Goal: Information Seeking & Learning: Learn about a topic

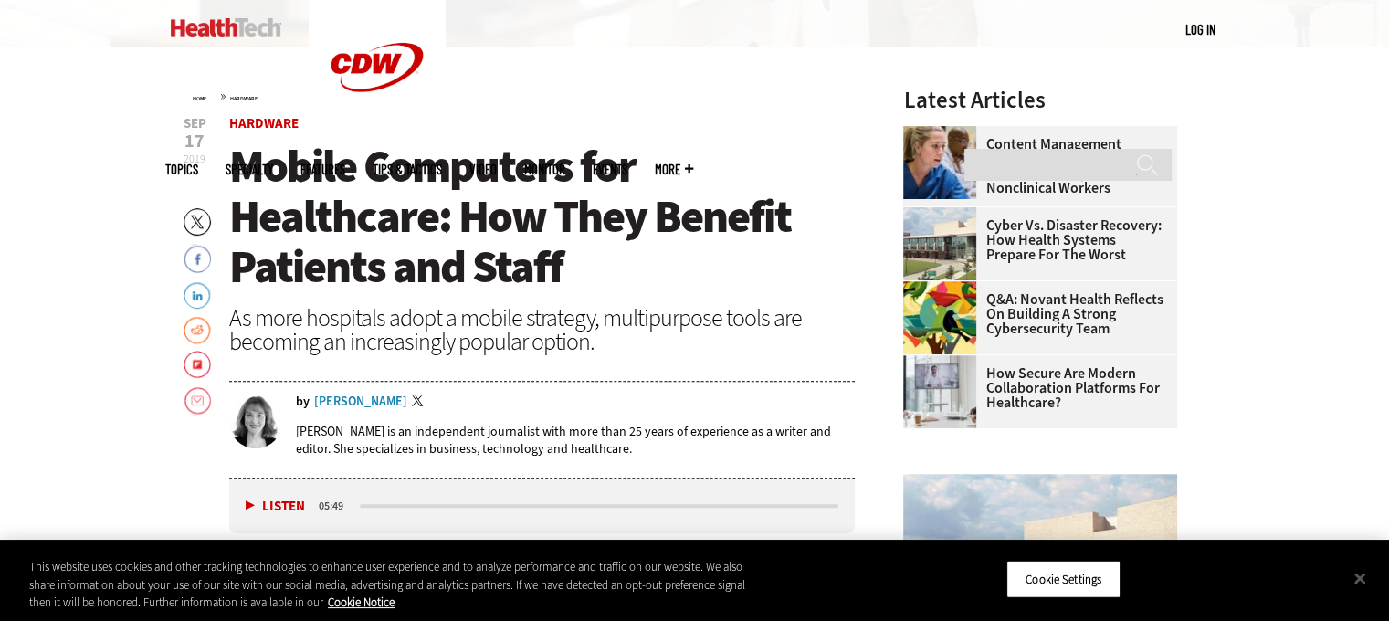
scroll to position [594, 0]
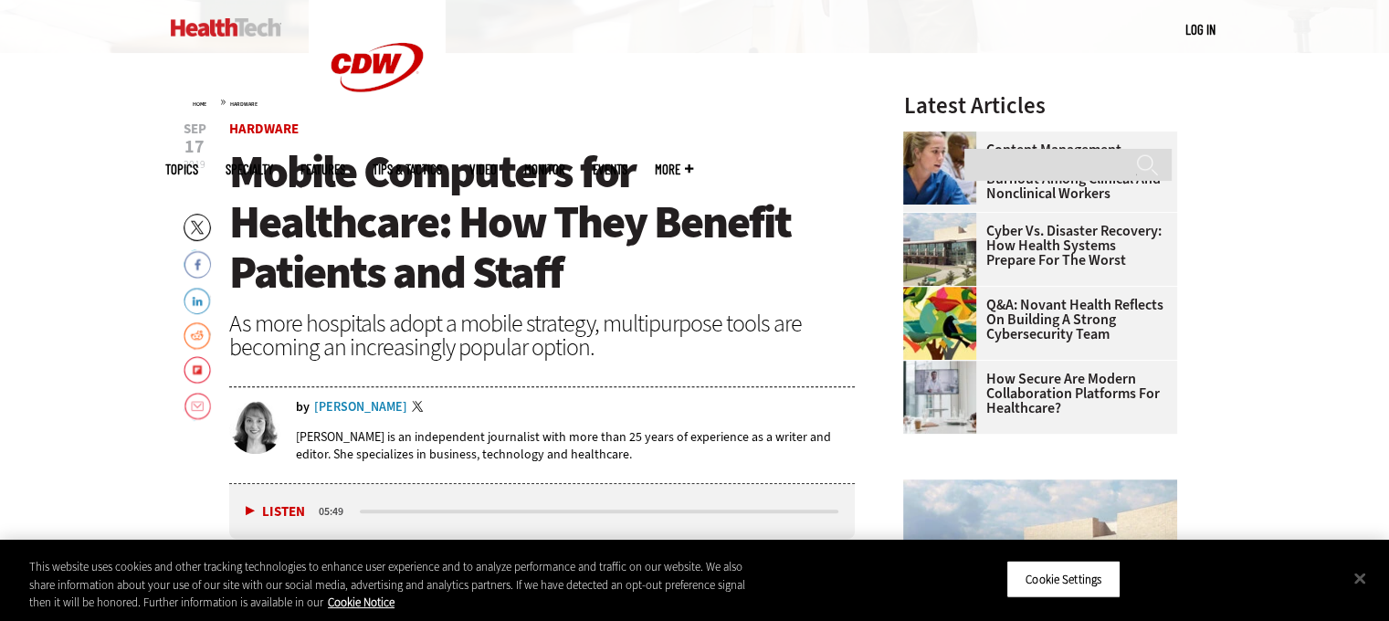
drag, startPoint x: 0, startPoint y: 0, endPoint x: 1394, endPoint y: 124, distance: 1399.6
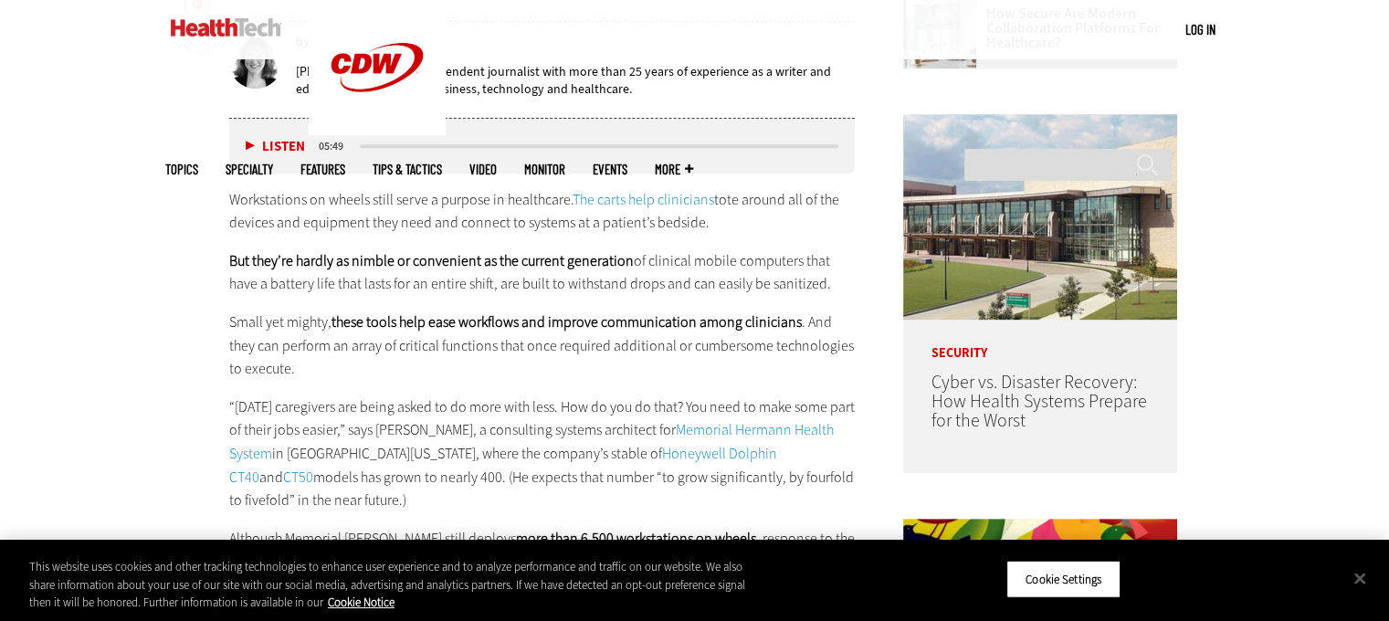
scroll to position [923, 0]
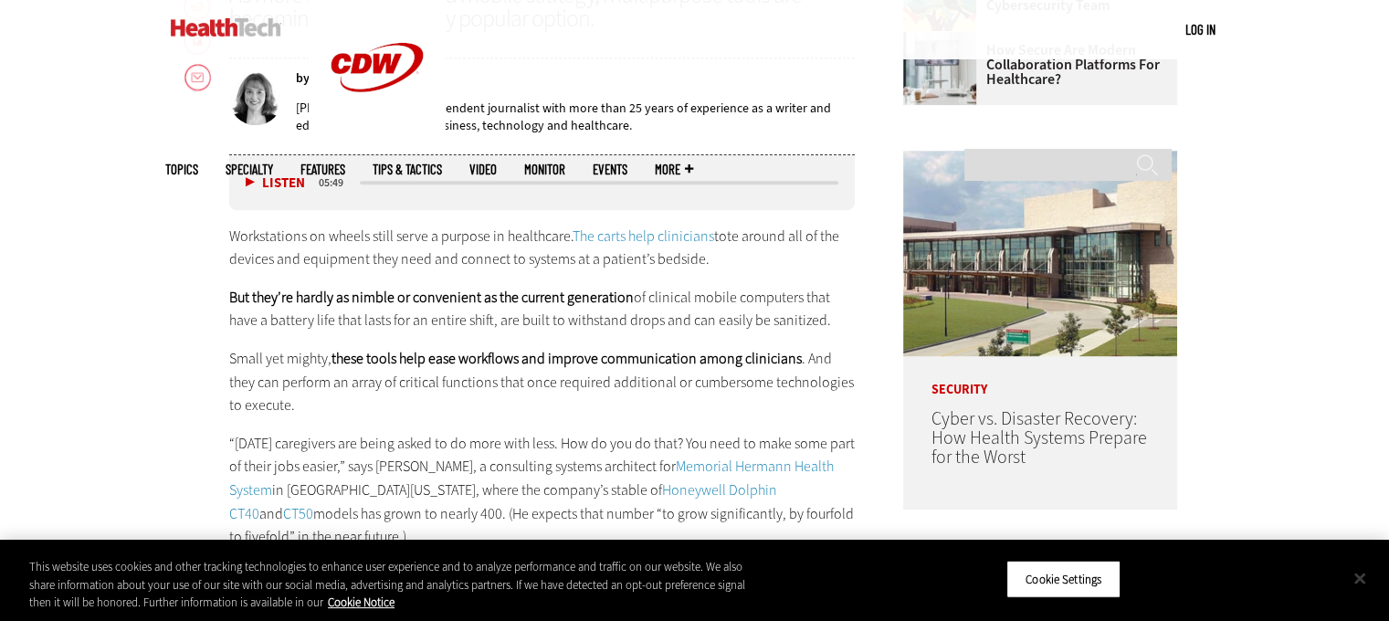
click at [1367, 575] on button "Close" at bounding box center [1360, 578] width 40 height 40
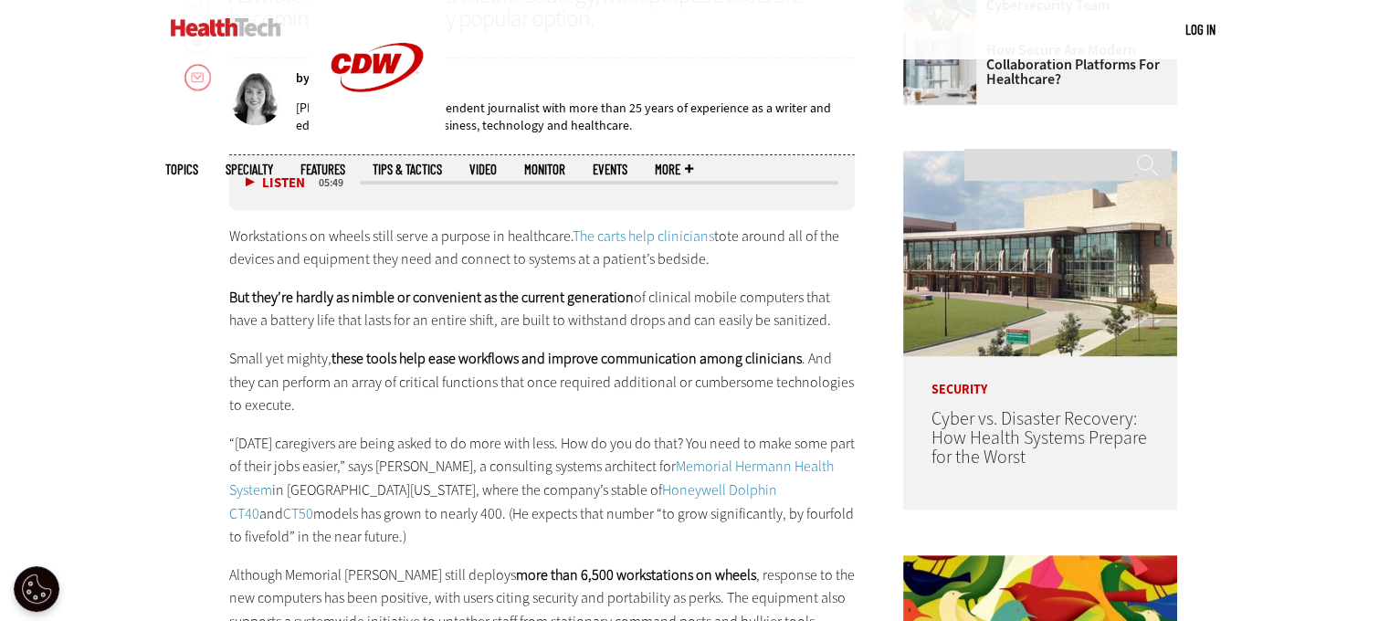
click at [1367, 575] on button "Close" at bounding box center [1360, 578] width 40 height 40
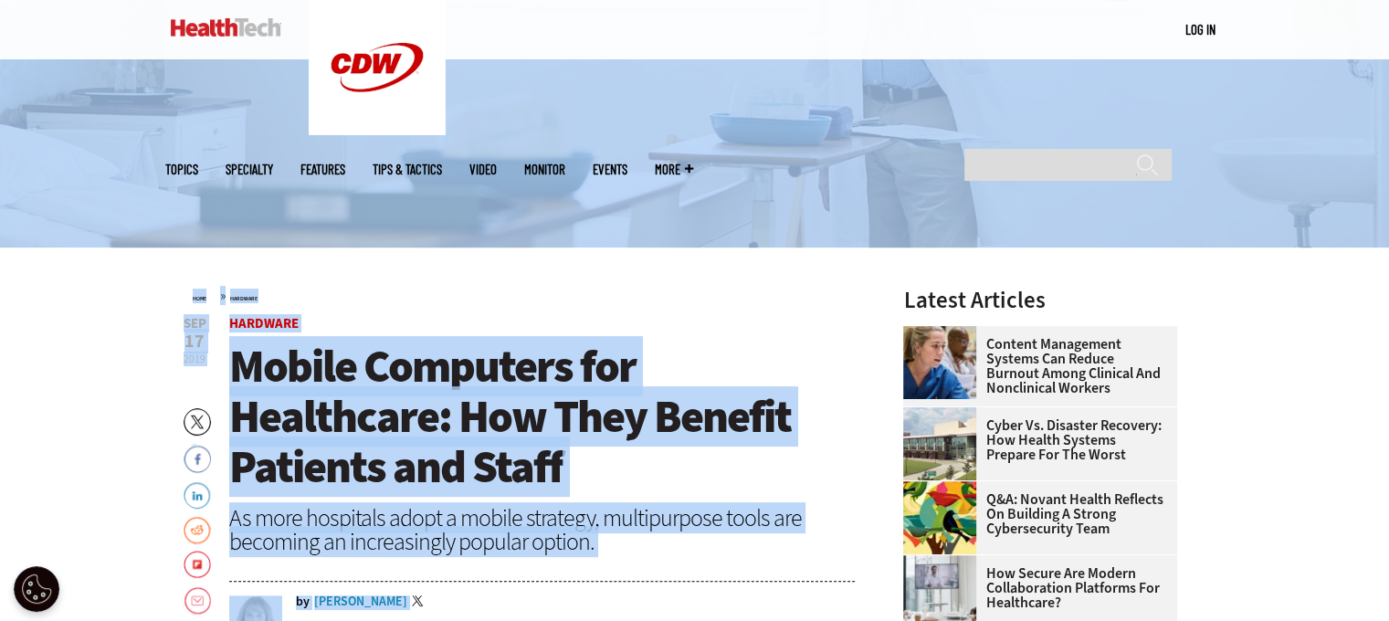
scroll to position [0, 0]
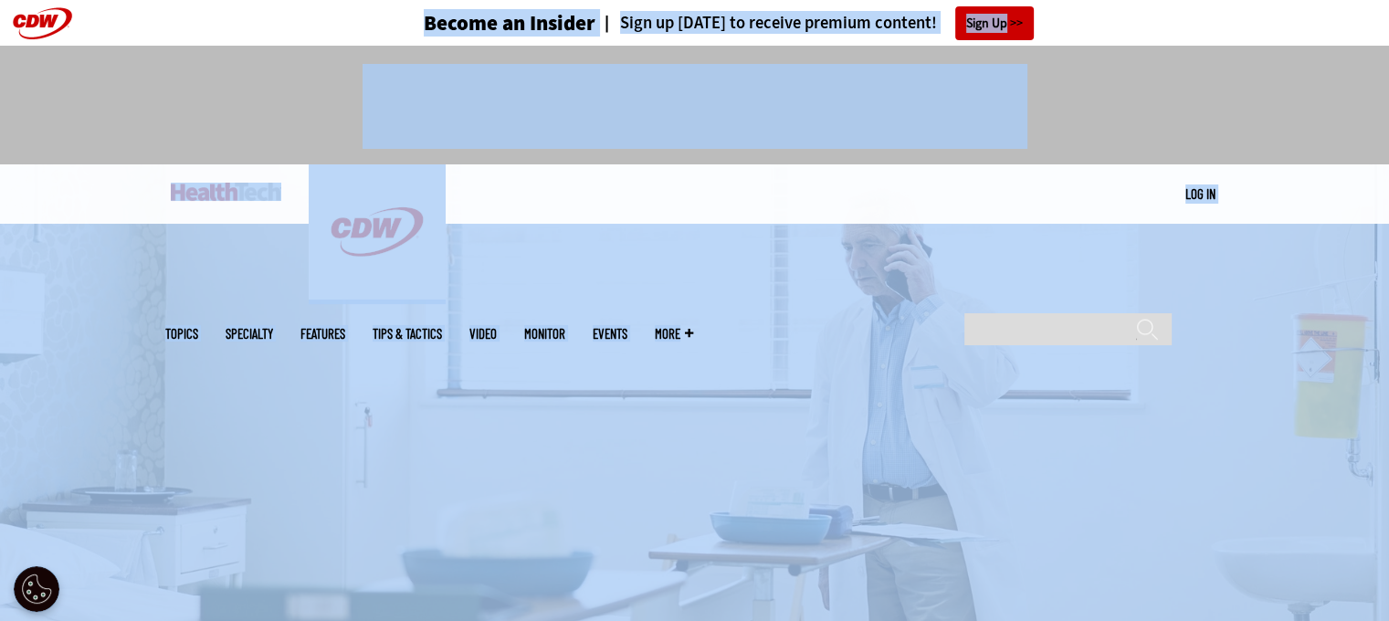
drag, startPoint x: 674, startPoint y: 401, endPoint x: 156, endPoint y: -111, distance: 728.0
click at [702, 324] on img at bounding box center [694, 405] width 1389 height 482
click at [1332, 195] on div "MENU Log in Mobile menu Topics Artificial Intelligence Cloud Data Analytics Dat…" at bounding box center [694, 193] width 1389 height 59
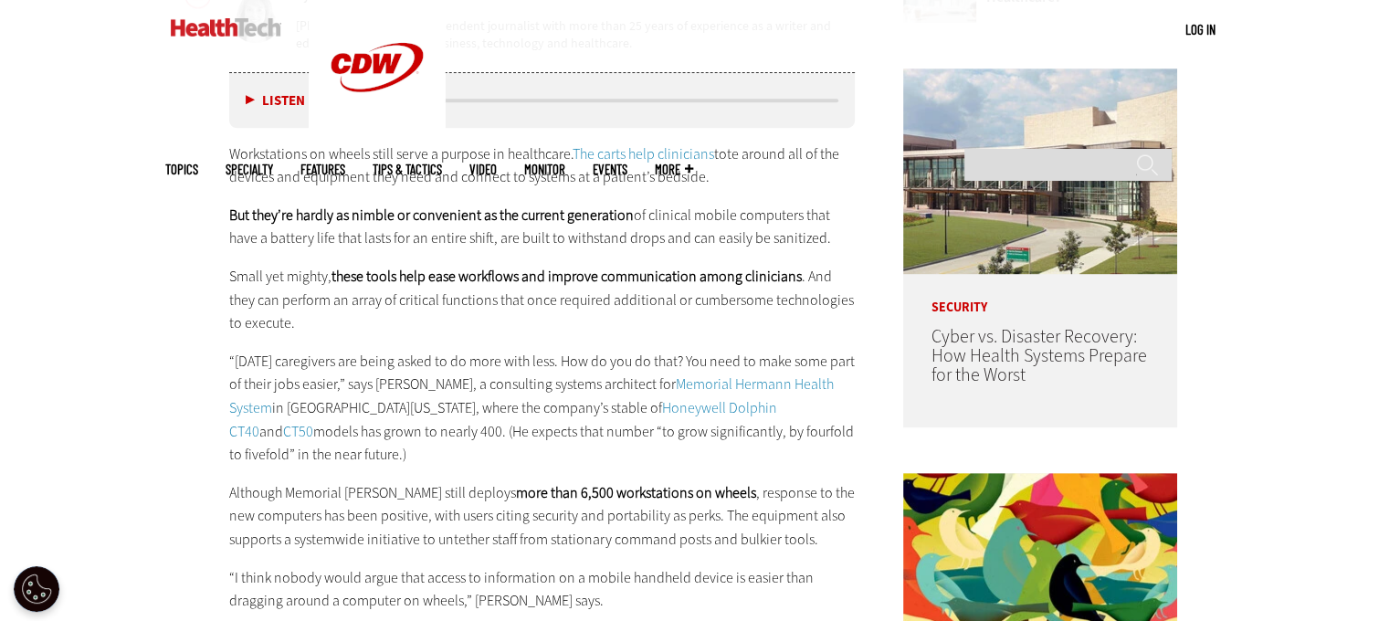
scroll to position [1017, 0]
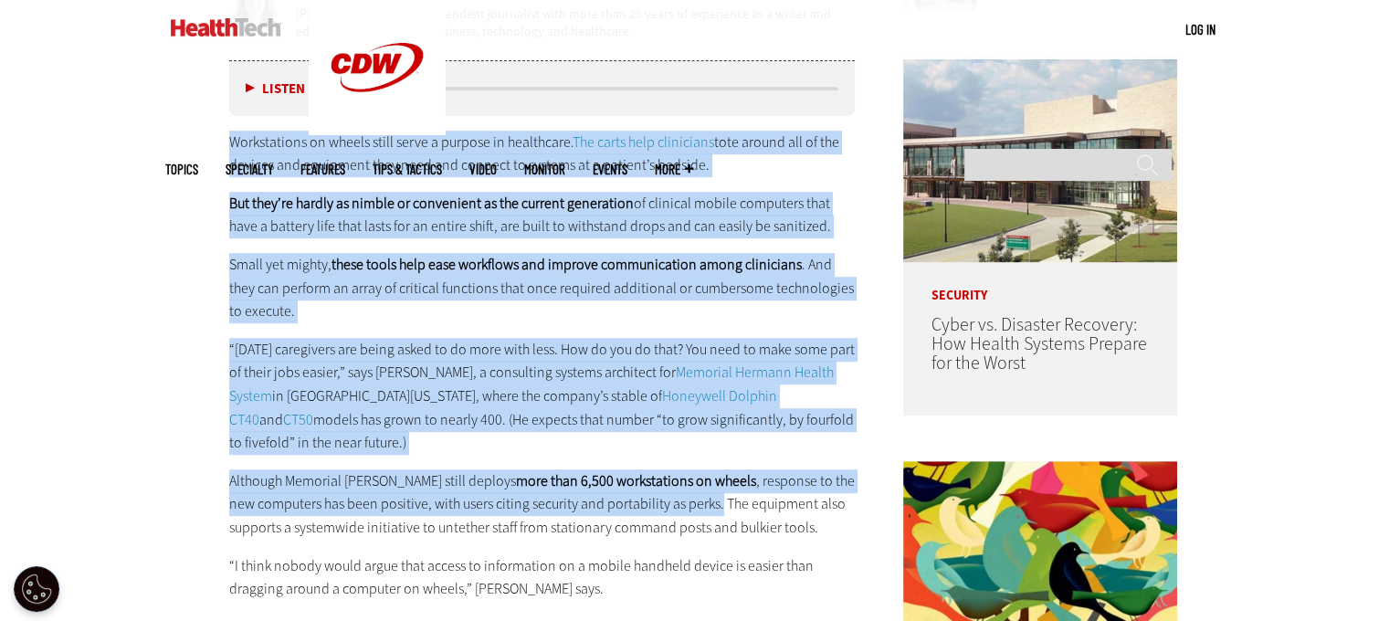
drag, startPoint x: 228, startPoint y: 138, endPoint x: 693, endPoint y: 504, distance: 591.9
click at [693, 504] on div "Workstations on wheels still serve a purpose in healthcare. The carts help clin…" at bounding box center [542, 499] width 627 height 736
copy div "Workstations on wheels still serve a purpose in healthcare. The carts help clin…"
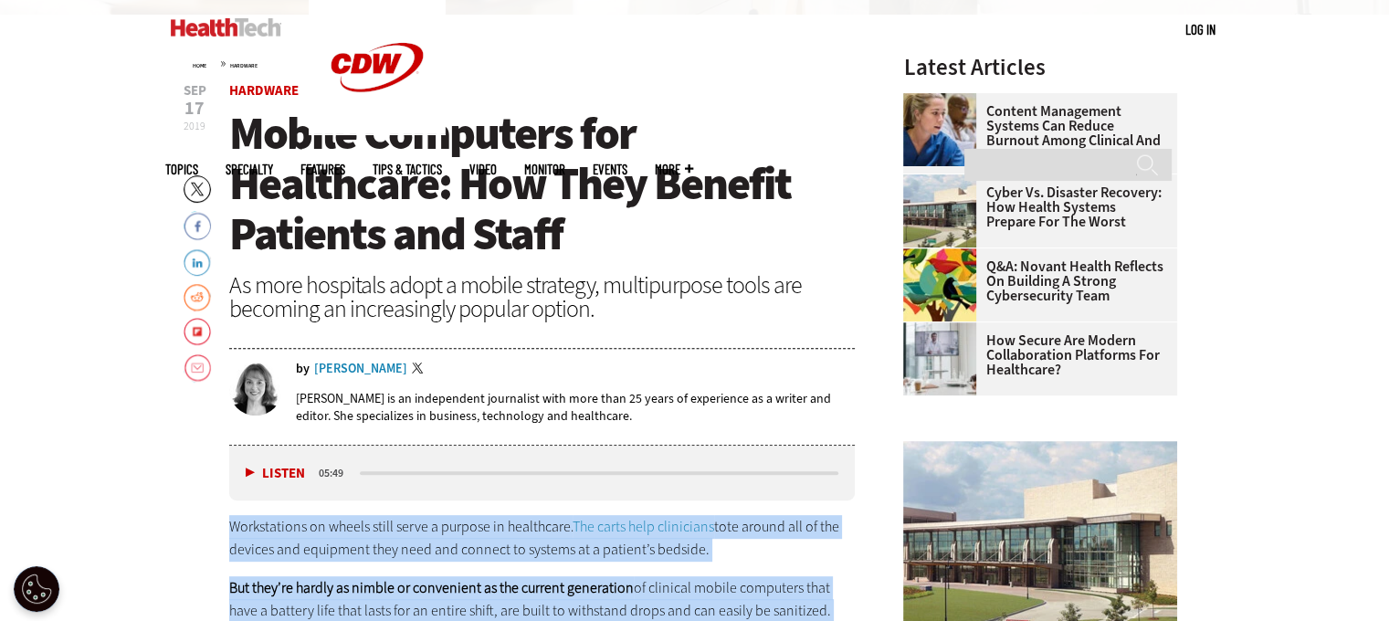
scroll to position [702, 0]
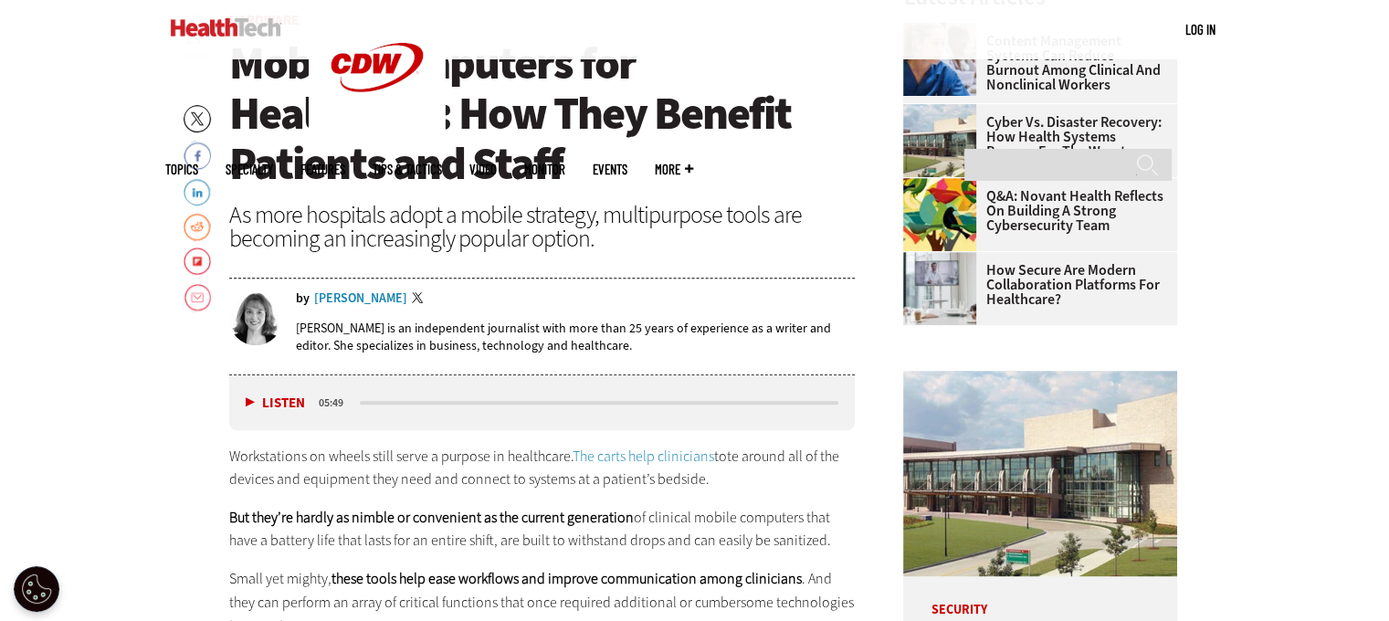
click at [504, 333] on p "[PERSON_NAME] is an independent journalist with more than 25 years of experienc…" at bounding box center [576, 337] width 560 height 35
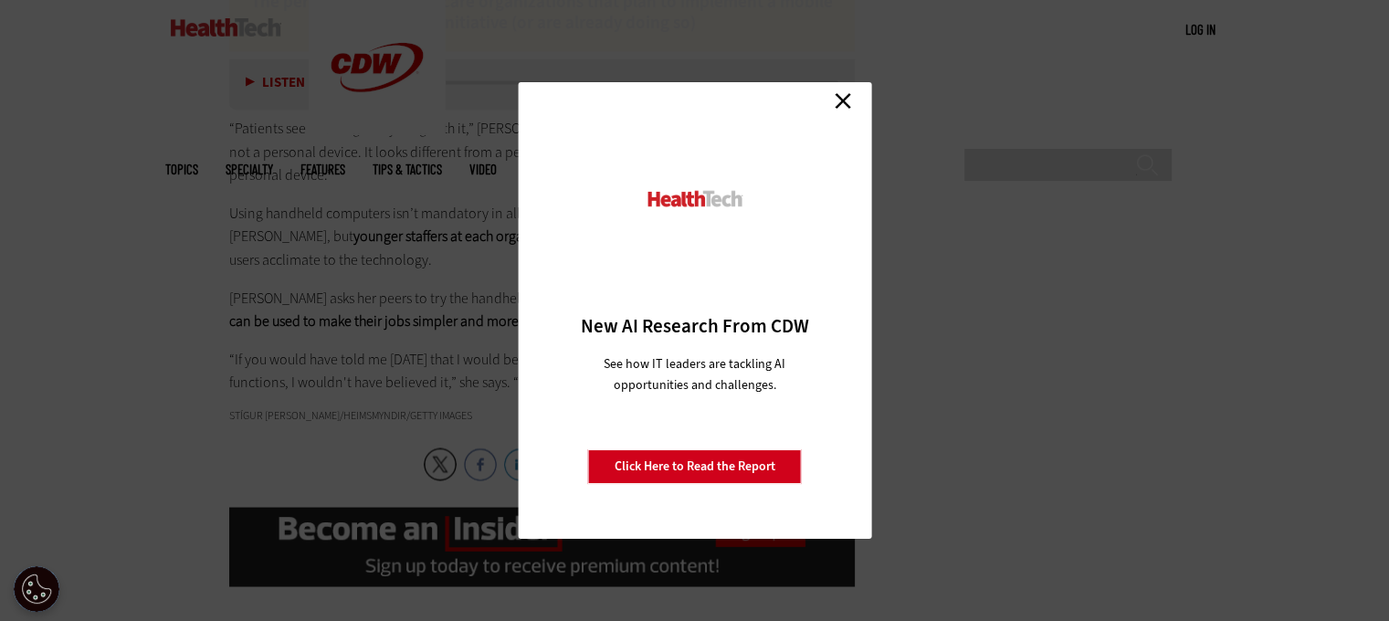
scroll to position [3069, 0]
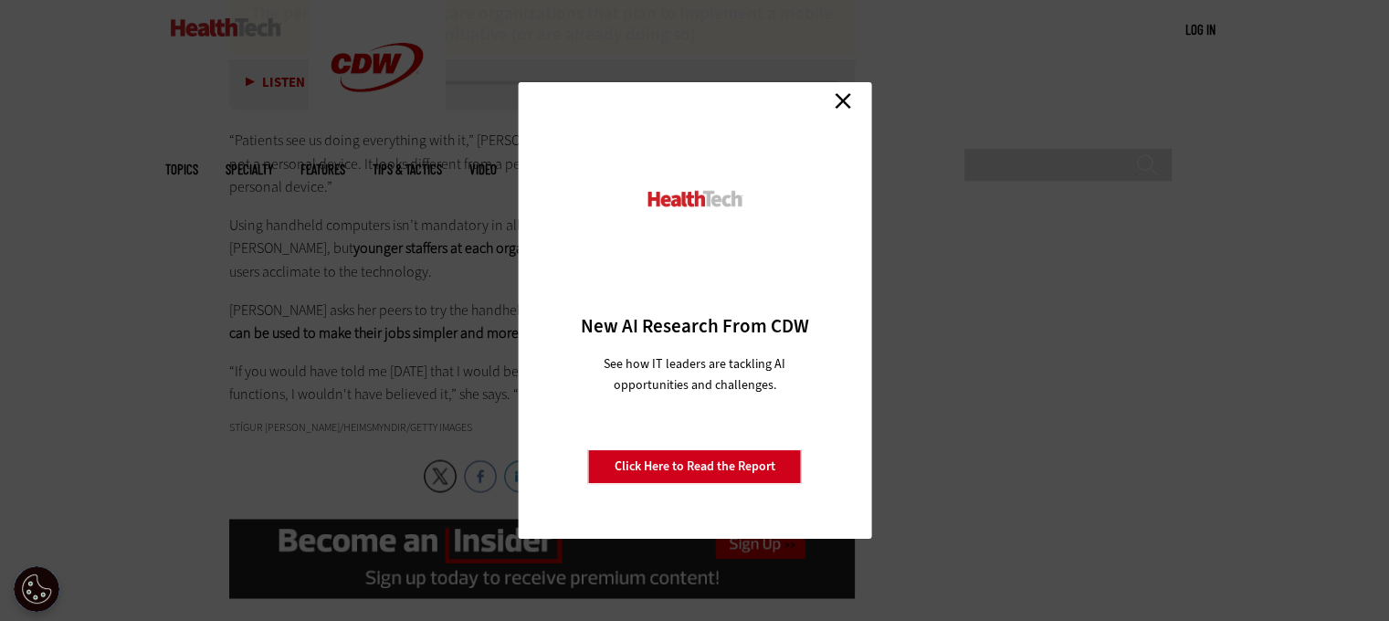
click at [837, 98] on link "Close" at bounding box center [842, 100] width 27 height 27
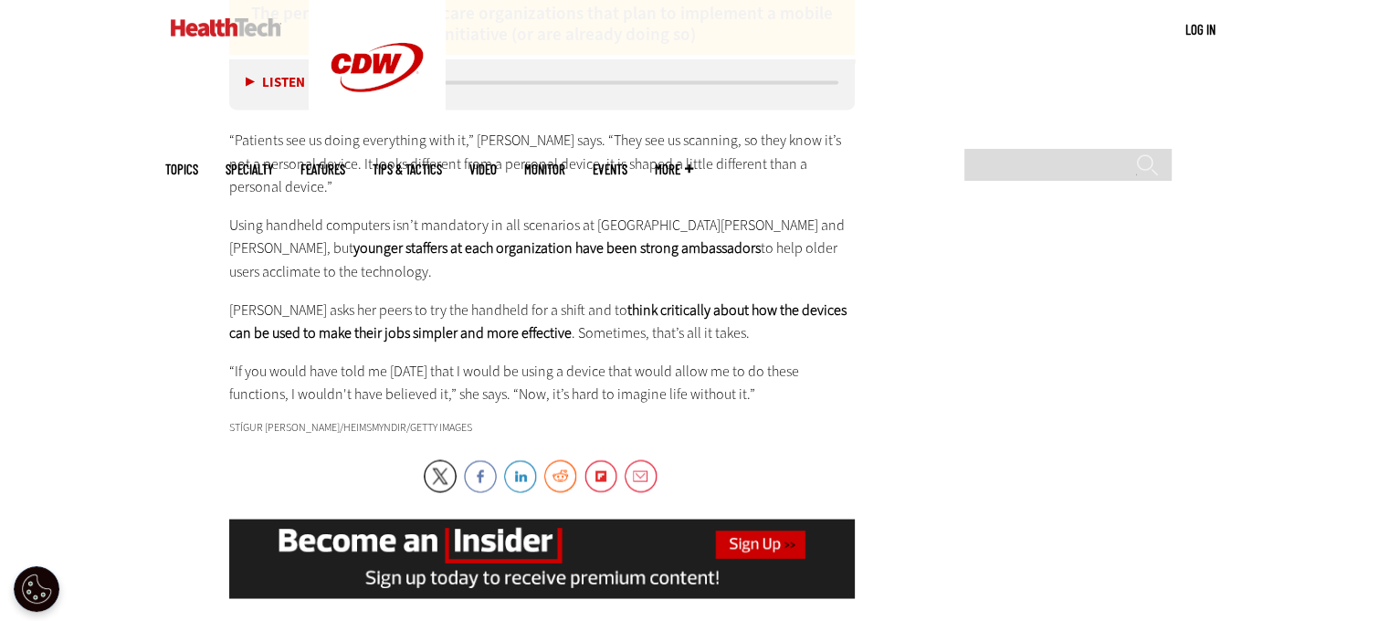
click at [249, 16] on link at bounding box center [226, 27] width 111 height 55
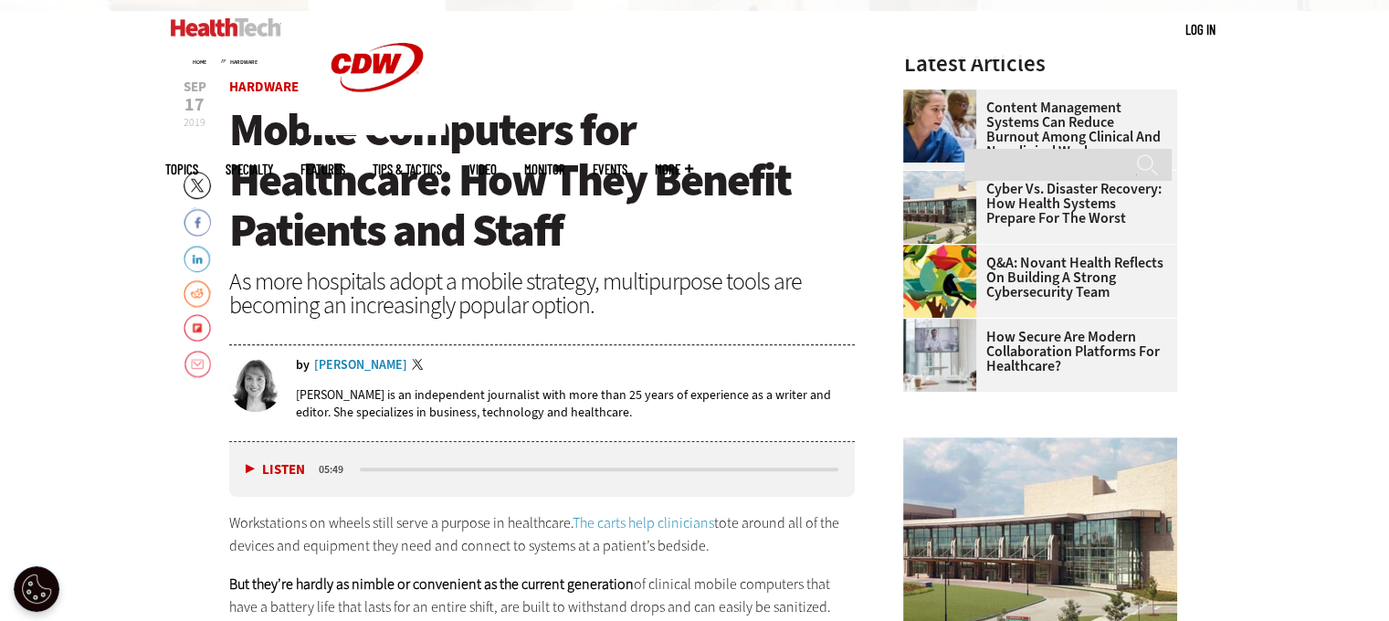
scroll to position [589, 0]
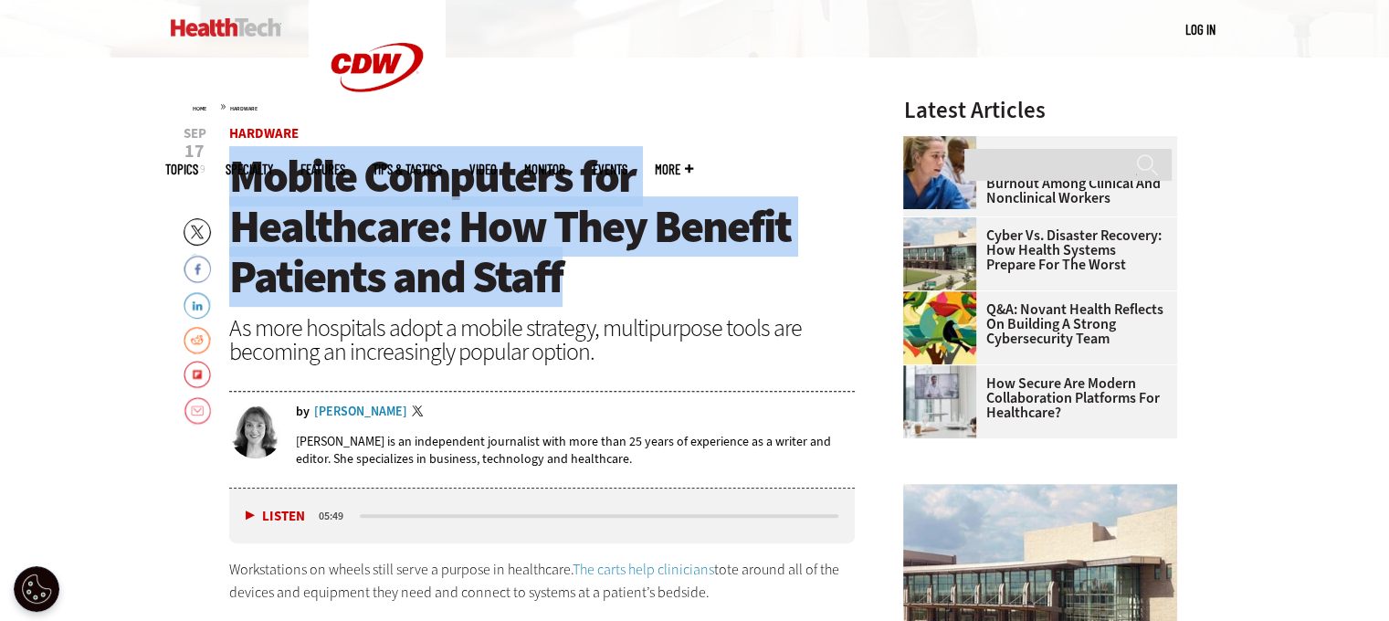
drag, startPoint x: 574, startPoint y: 290, endPoint x: 240, endPoint y: 182, distance: 350.4
click at [240, 182] on h1 "Mobile Computers for Healthcare: How They Benefit Patients and Staff" at bounding box center [542, 227] width 627 height 151
copy span "Mobile Computers for Healthcare: How They Benefit Patients and Staff"
